Goal: Task Accomplishment & Management: Manage account settings

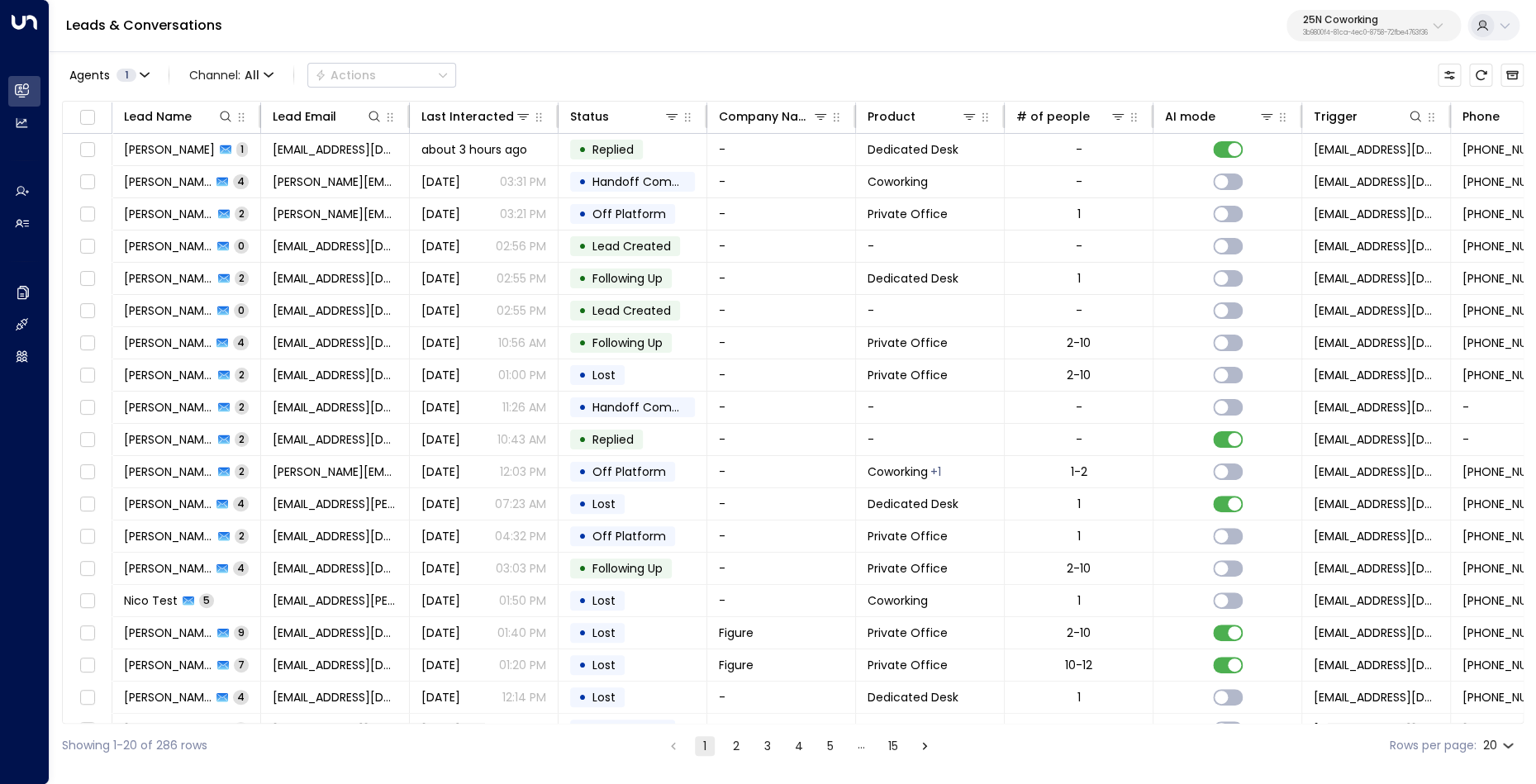
click at [1401, 24] on p "25N Coworking" at bounding box center [1365, 20] width 125 height 10
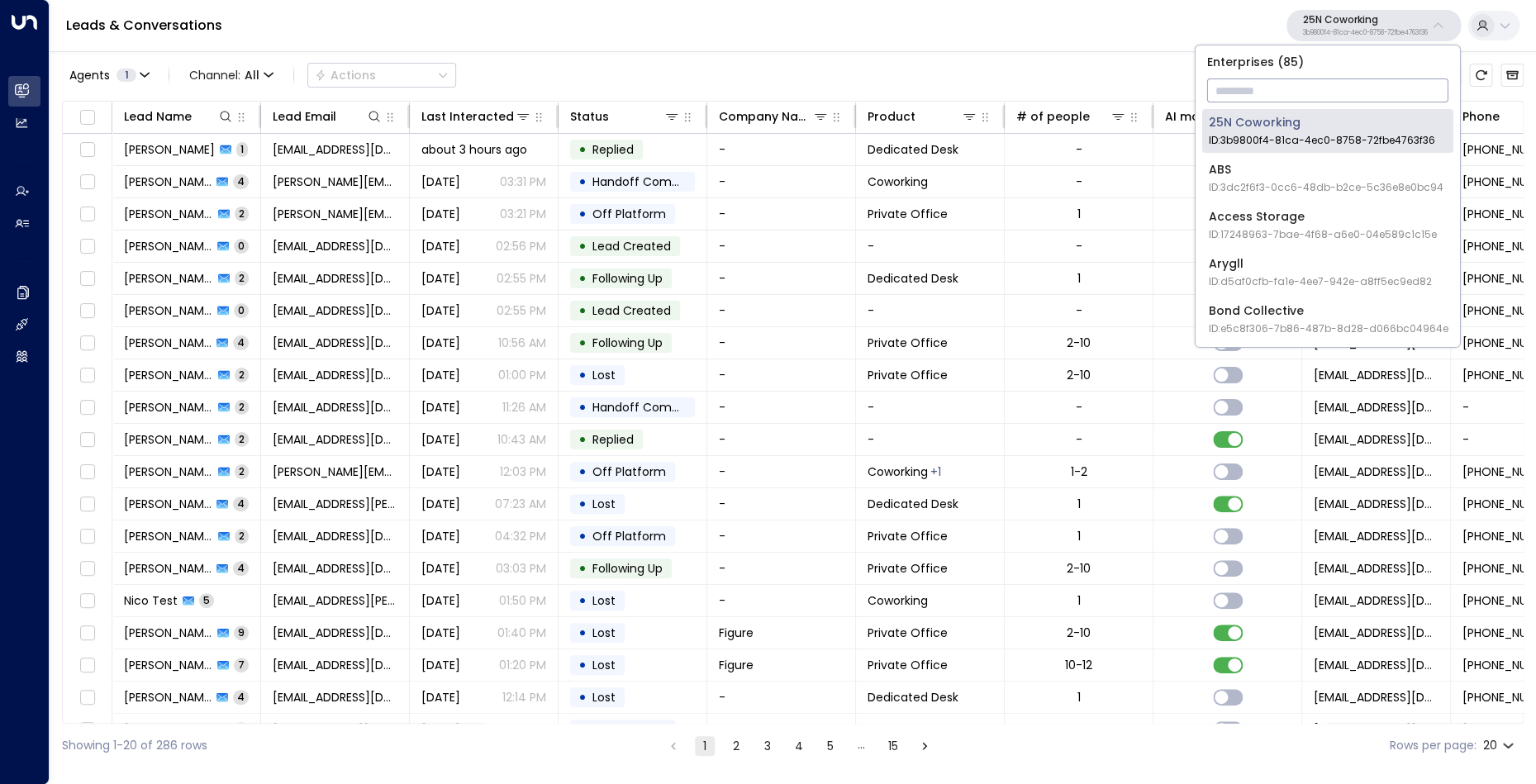
click at [1310, 94] on input "text" at bounding box center [1328, 90] width 241 height 30
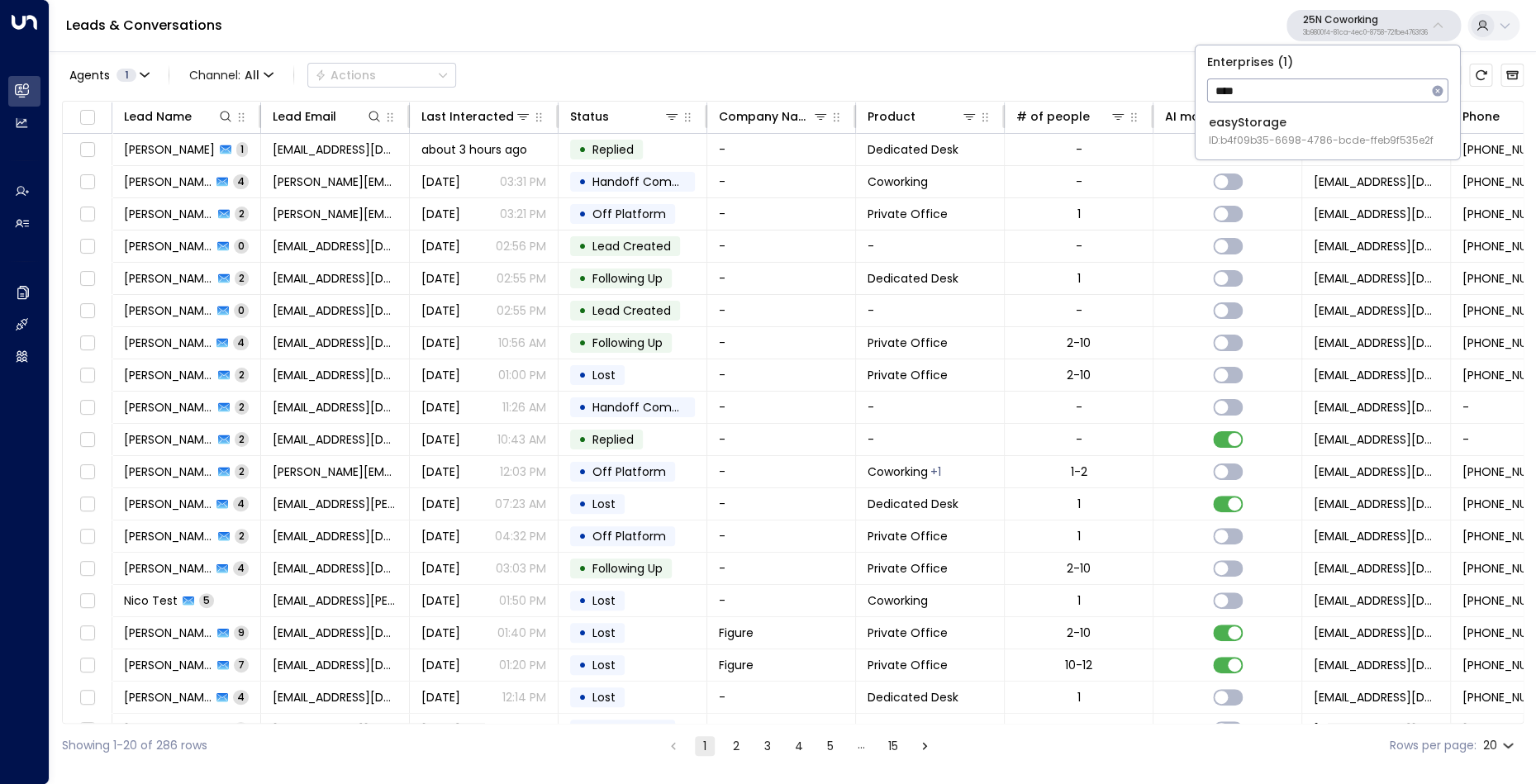
type input "****"
click at [1283, 130] on div "easyStorage ID: b4f09b35-6698-4786-bcde-ffeb9f535e2f" at bounding box center [1321, 131] width 225 height 34
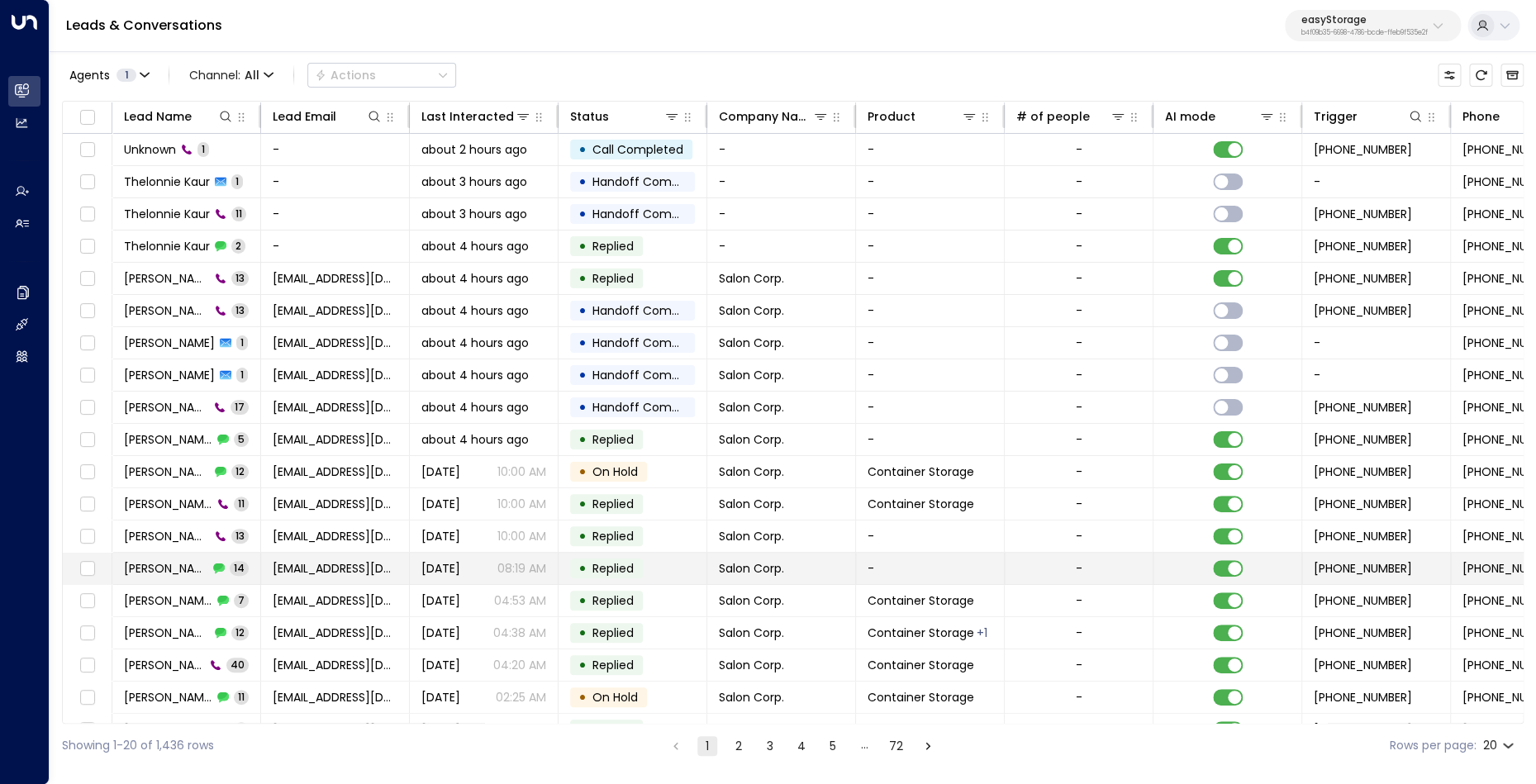
scroll to position [0, 1]
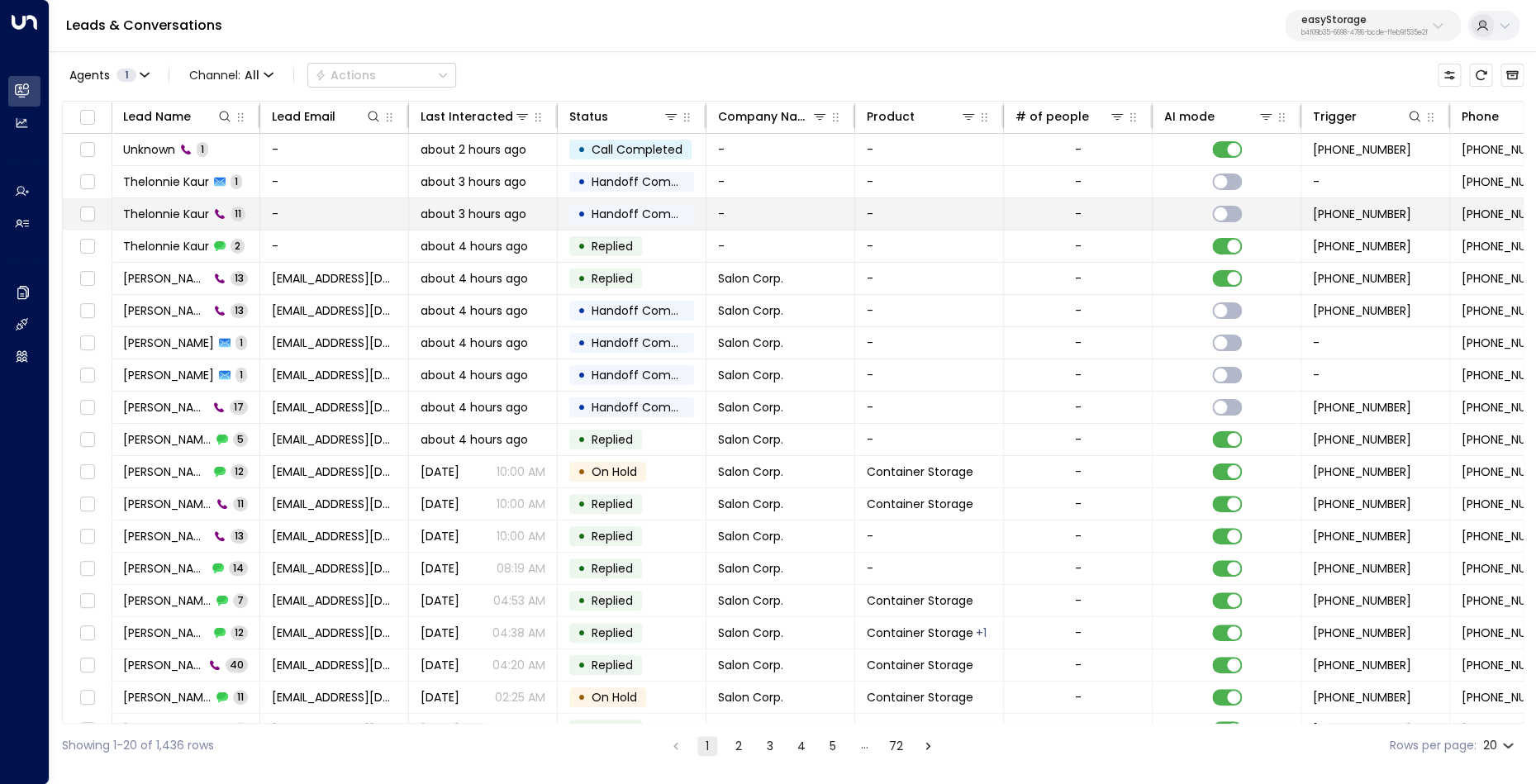
click at [180, 209] on span "Thelonnie Kaur" at bounding box center [166, 214] width 86 height 17
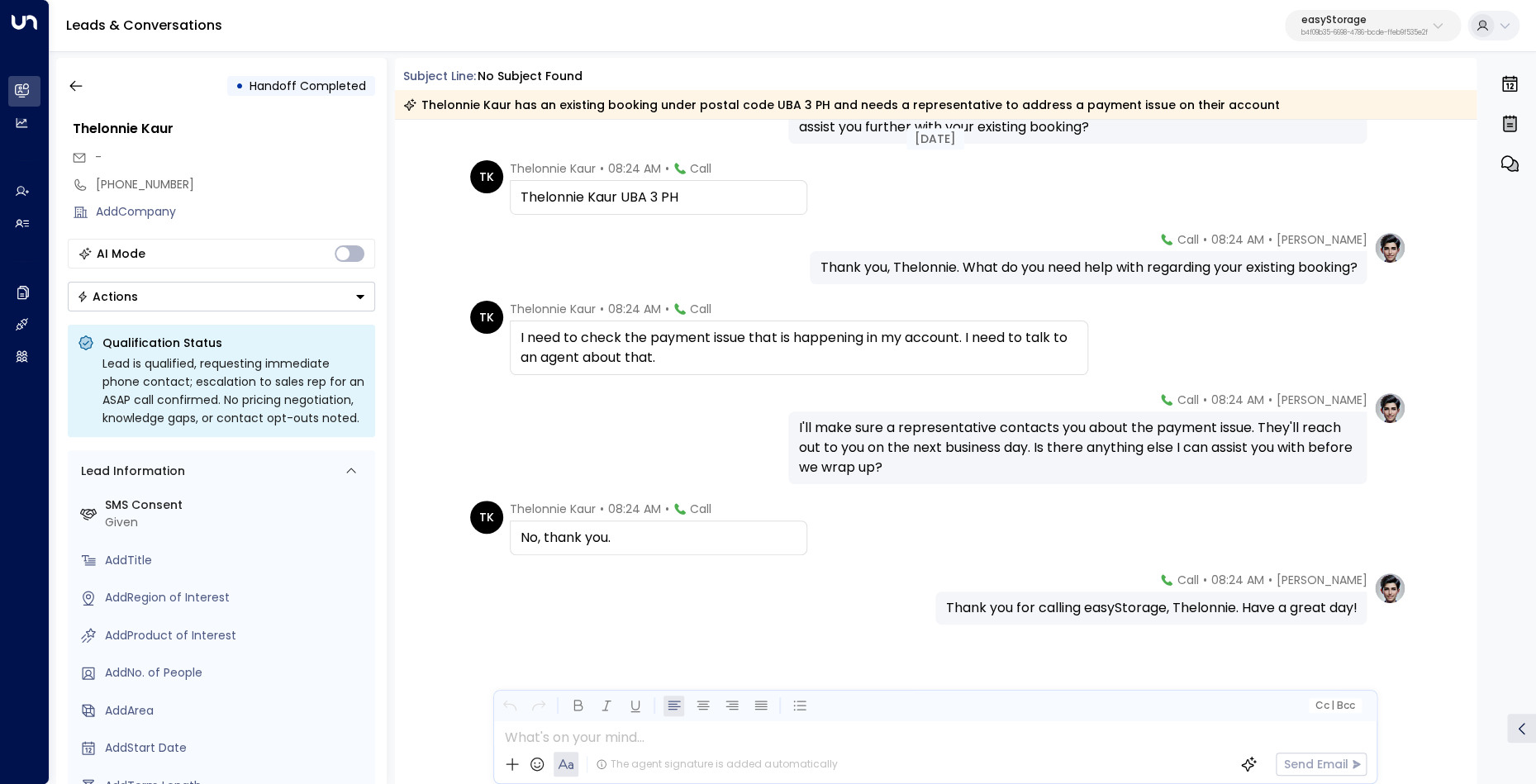
scroll to position [429, 0]
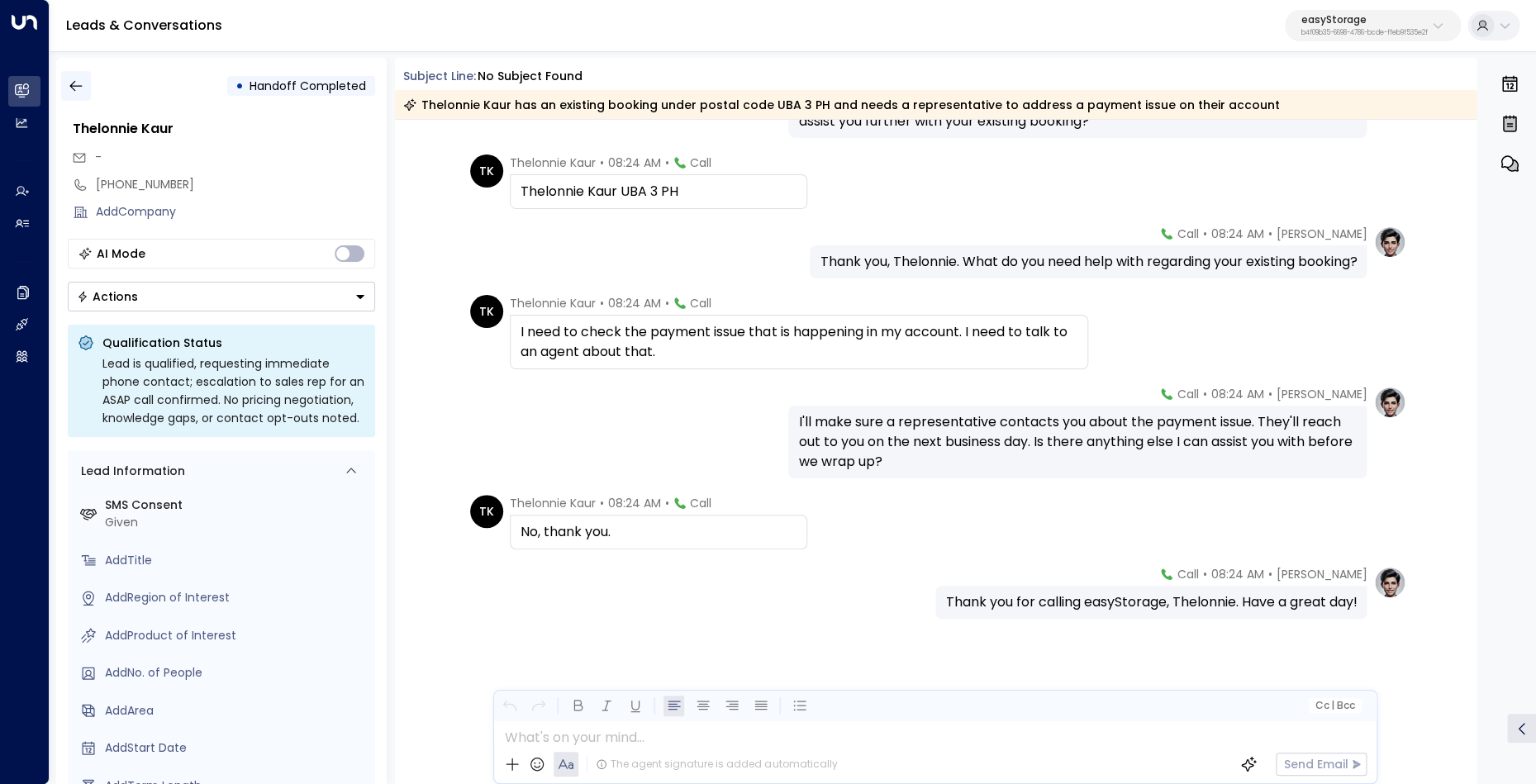
click at [79, 79] on icon "button" at bounding box center [76, 86] width 17 height 17
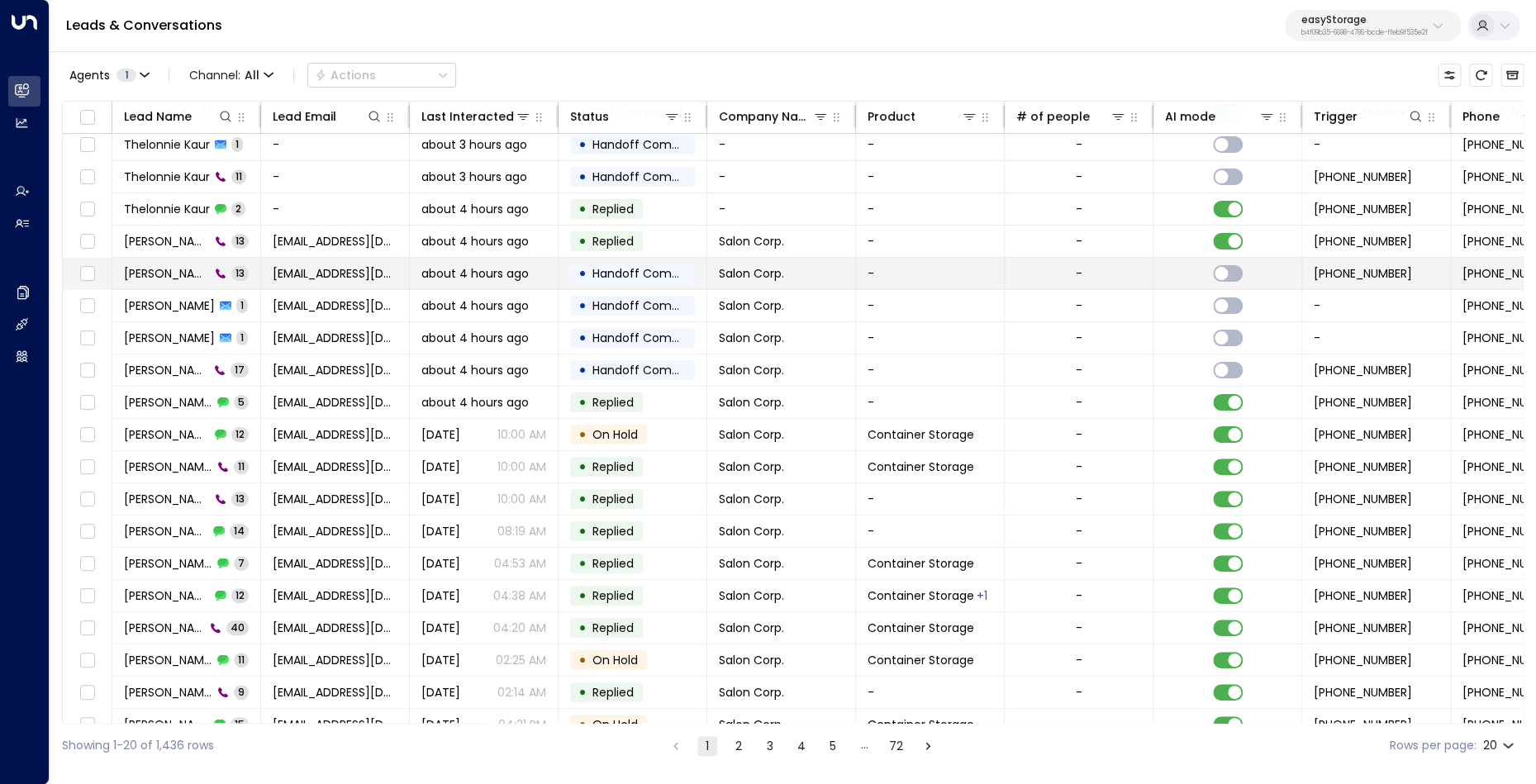
scroll to position [55, 0]
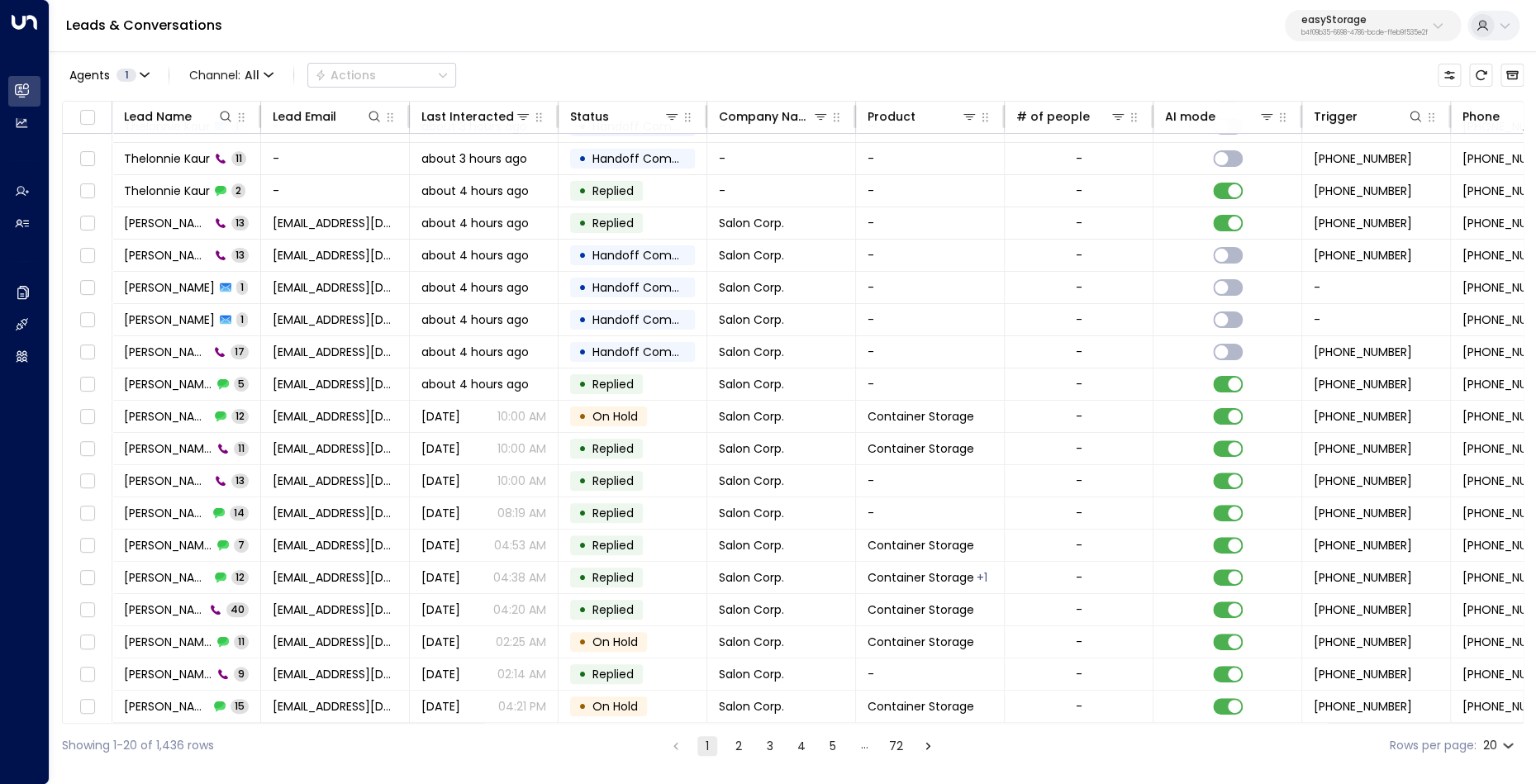
click at [741, 740] on button "2" at bounding box center [739, 746] width 20 height 20
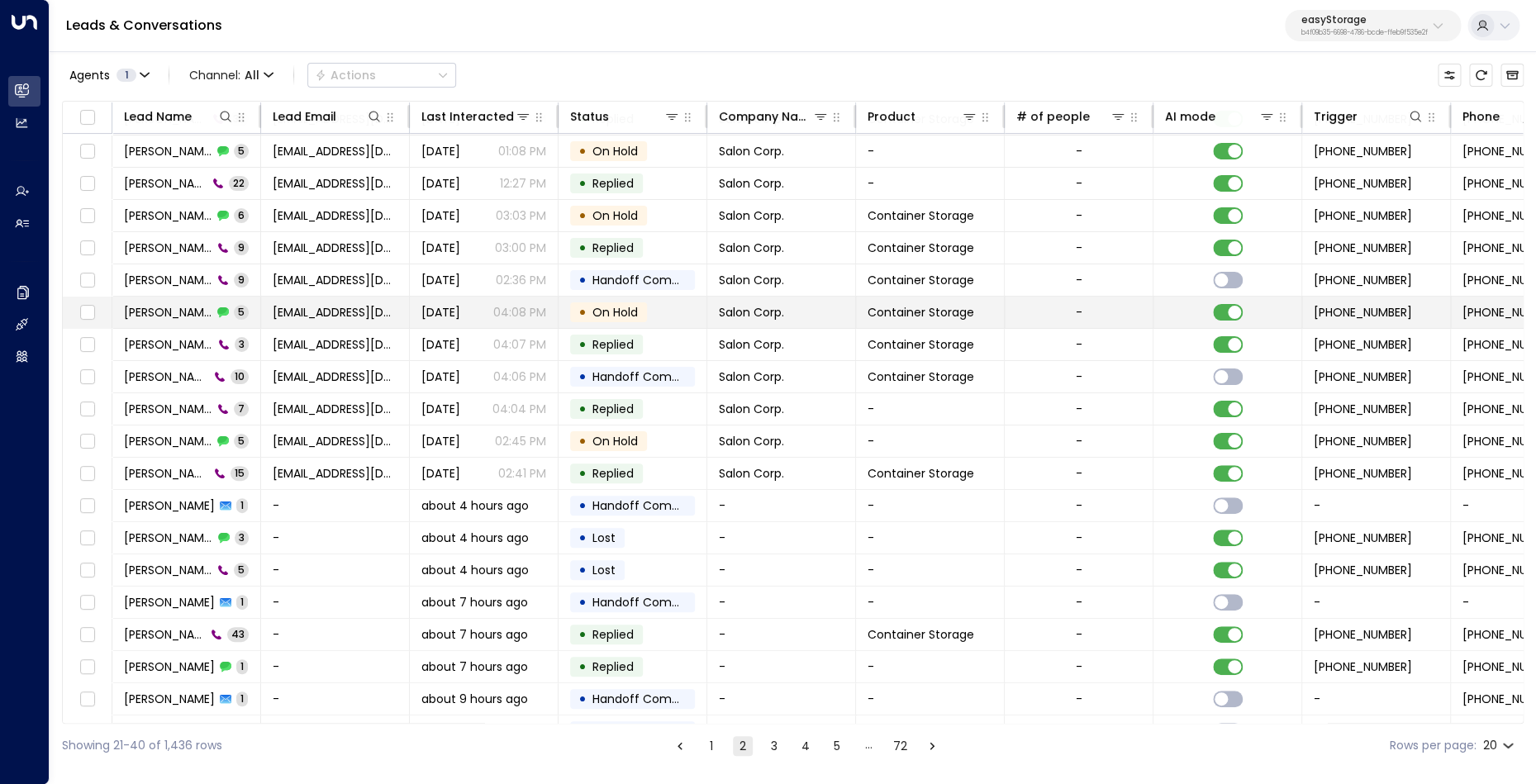
scroll to position [29, 0]
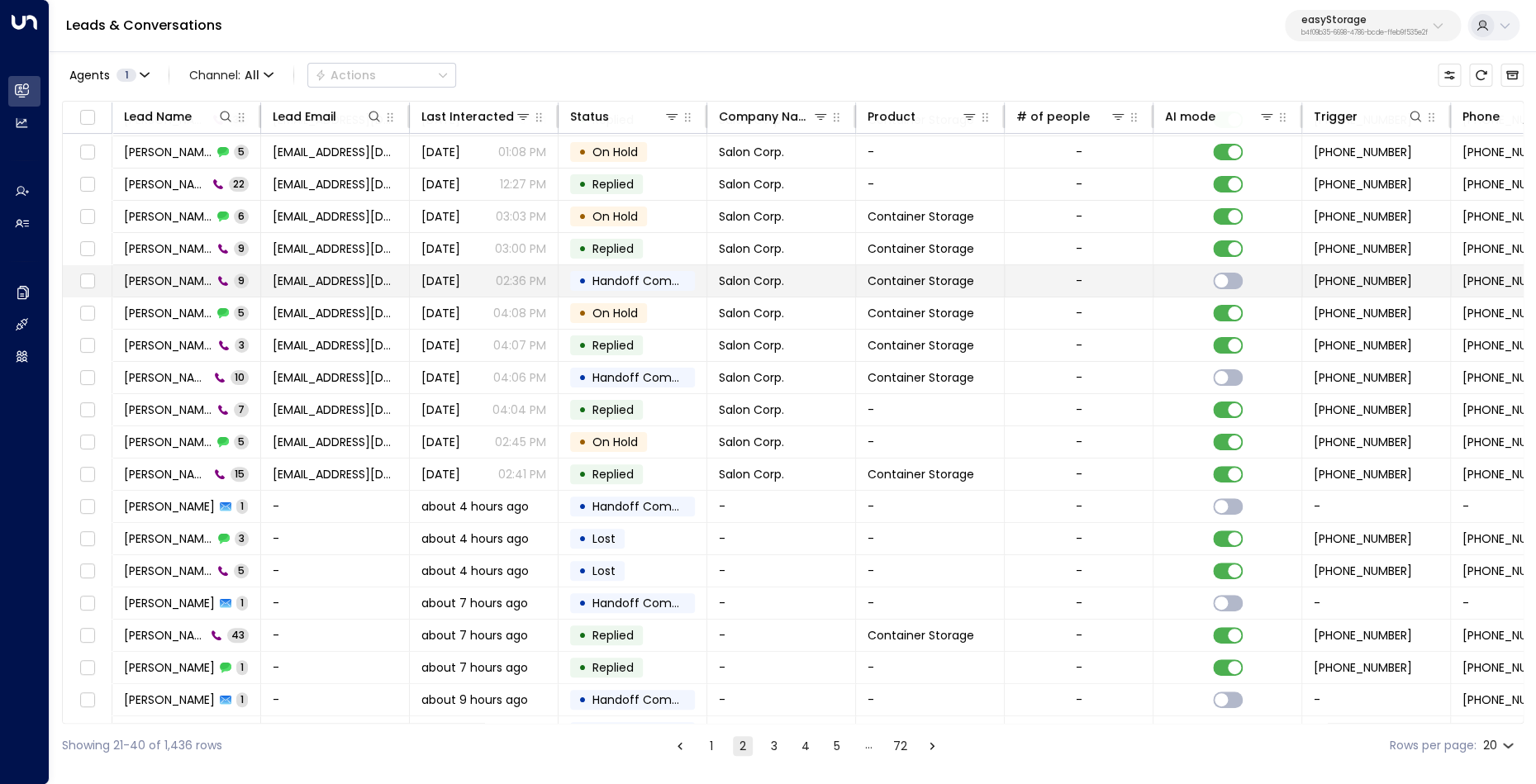
click at [173, 282] on span "[PERSON_NAME]" at bounding box center [167, 281] width 88 height 17
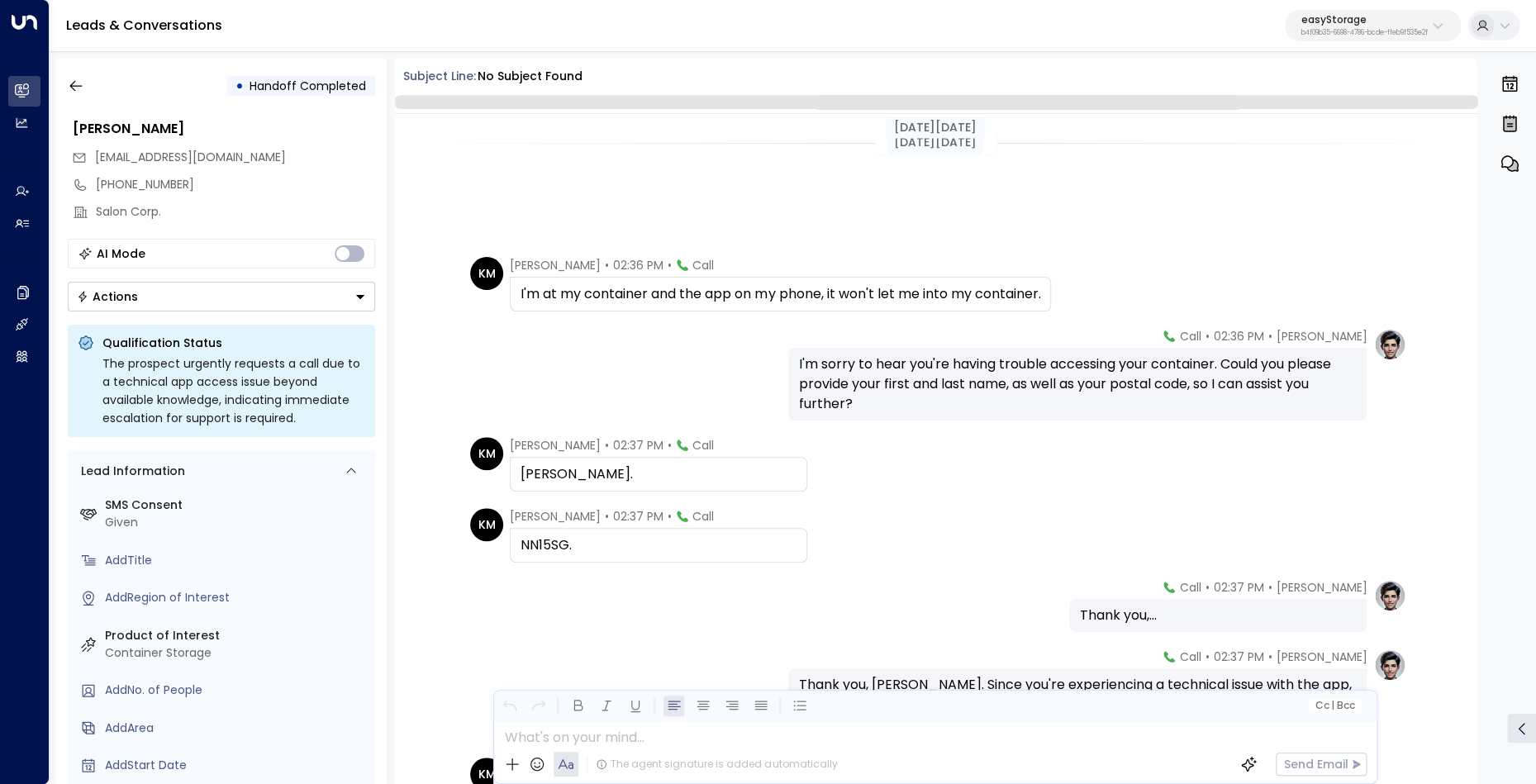
scroll to position [302, 0]
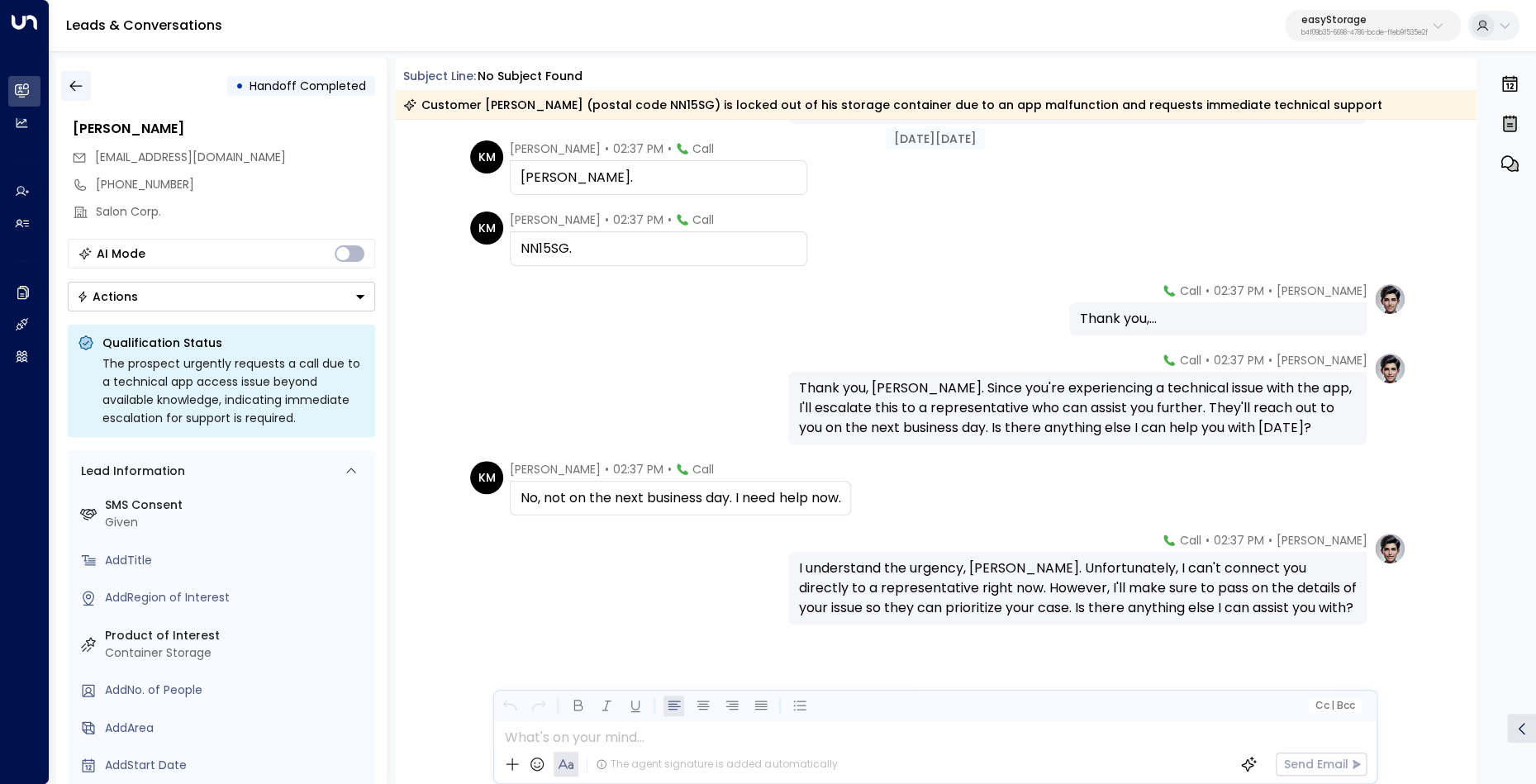
click at [74, 86] on icon "button" at bounding box center [76, 86] width 12 height 11
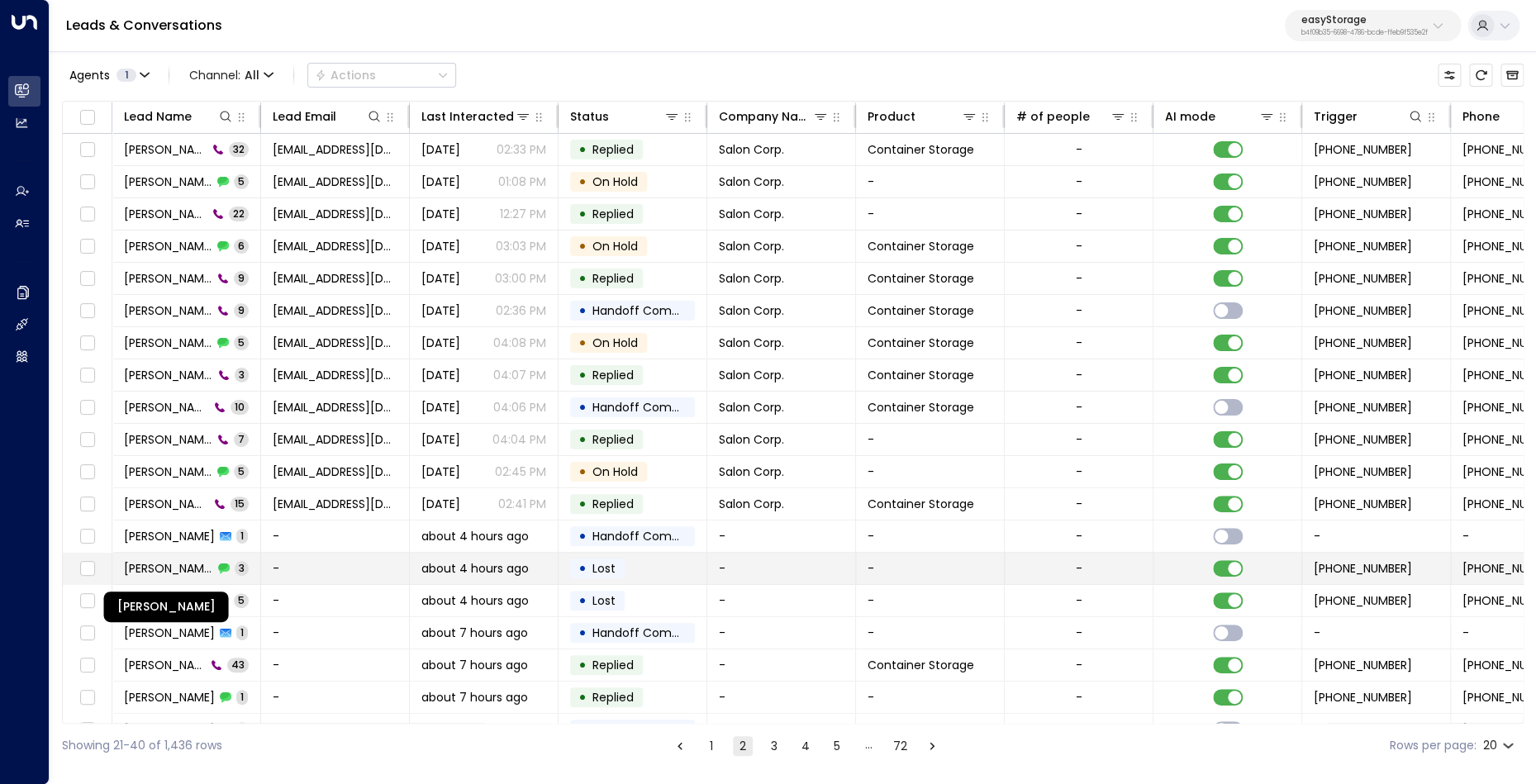
click at [167, 570] on span "[PERSON_NAME]" at bounding box center [168, 568] width 89 height 17
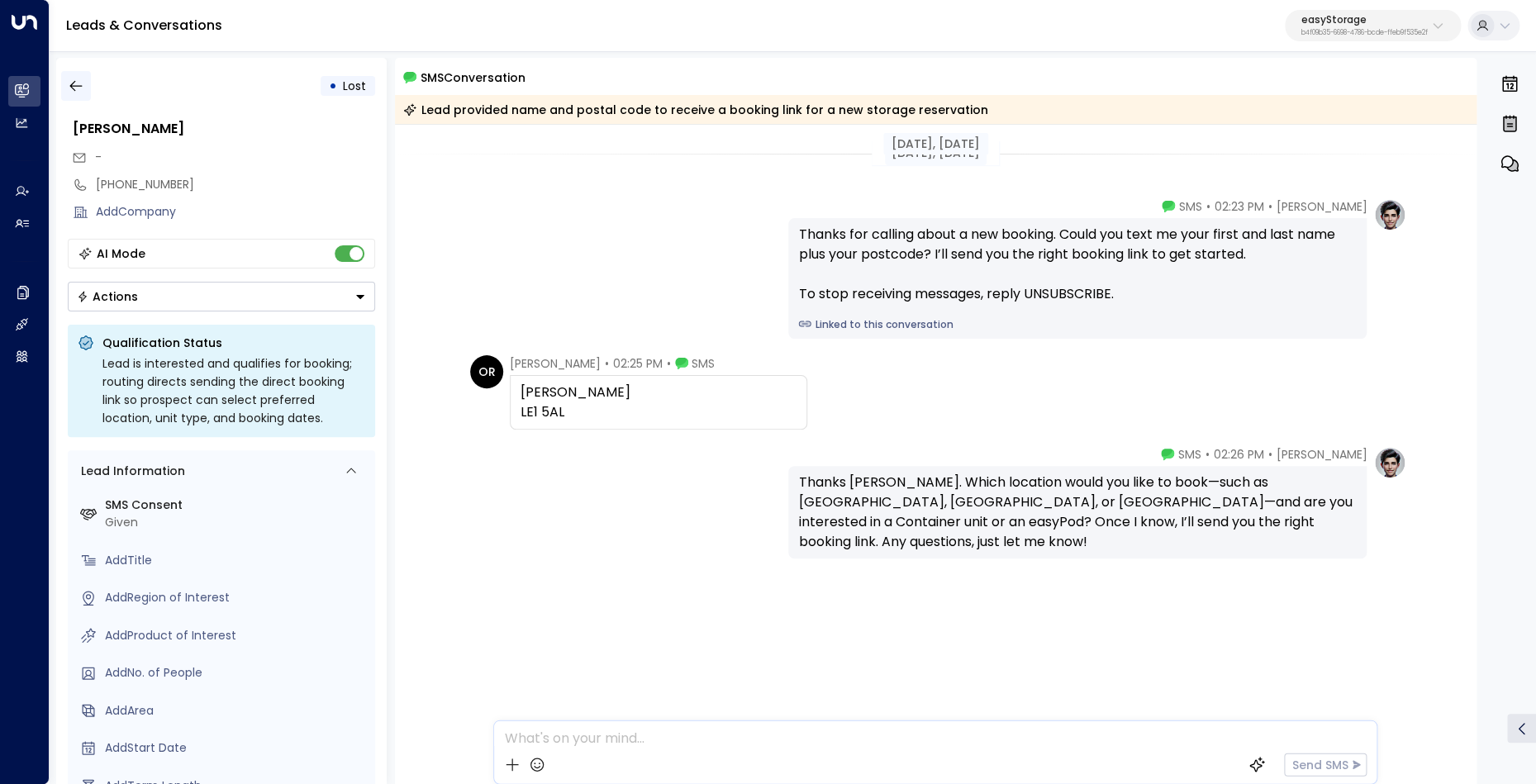
click at [78, 82] on icon "button" at bounding box center [76, 86] width 17 height 17
